Goal: Find specific page/section: Find specific page/section

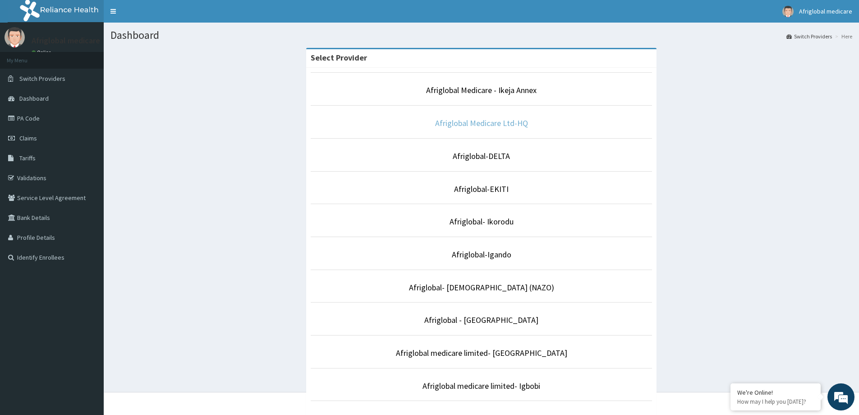
click at [467, 119] on link "Afriglobal Medicare Ltd-HQ" at bounding box center [481, 123] width 93 height 10
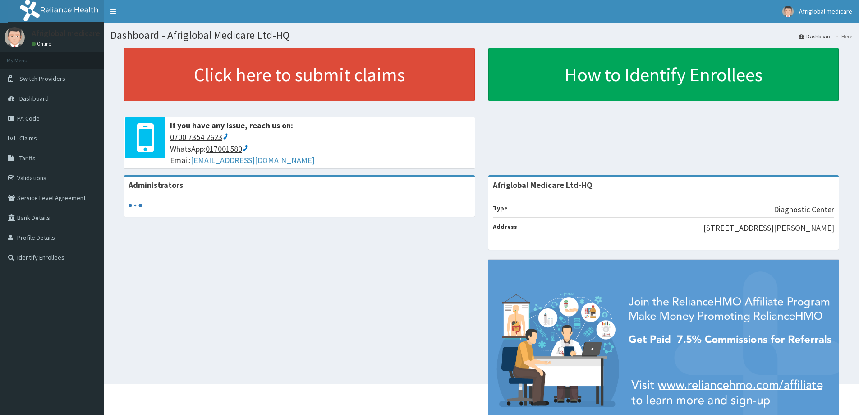
click at [38, 117] on link "PA Code" at bounding box center [52, 118] width 104 height 20
